Goal: Find specific page/section: Find specific page/section

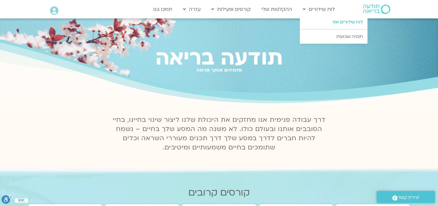
click at [338, 20] on link "לוח שידורים יומי" at bounding box center [334, 22] width 68 height 14
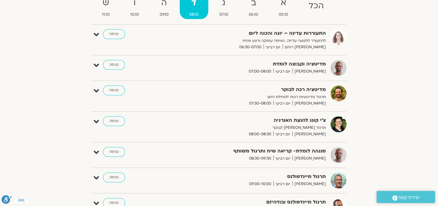
scroll to position [80, 0]
click at [112, 149] on link "כניסה" at bounding box center [114, 151] width 22 height 10
